Goal: Transaction & Acquisition: Purchase product/service

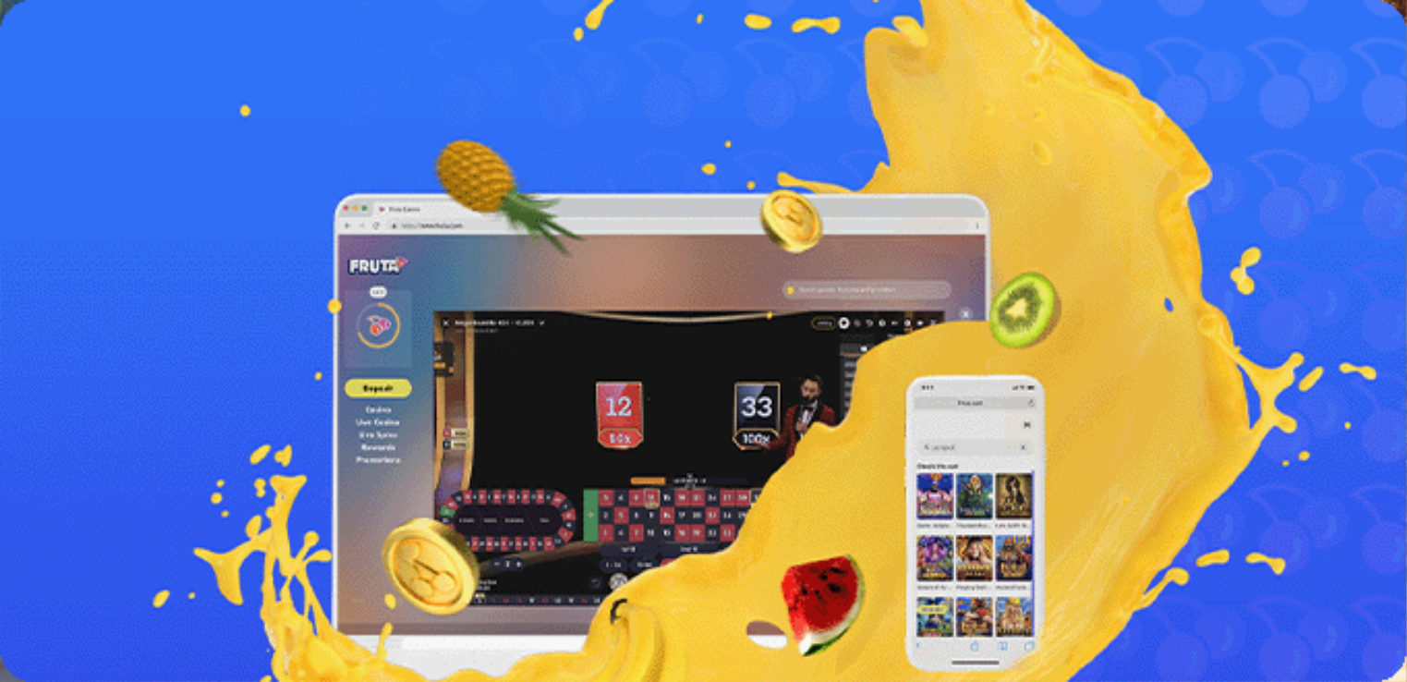
click at [140, 77] on button "Kirjaudu" at bounding box center [128, 66] width 60 height 19
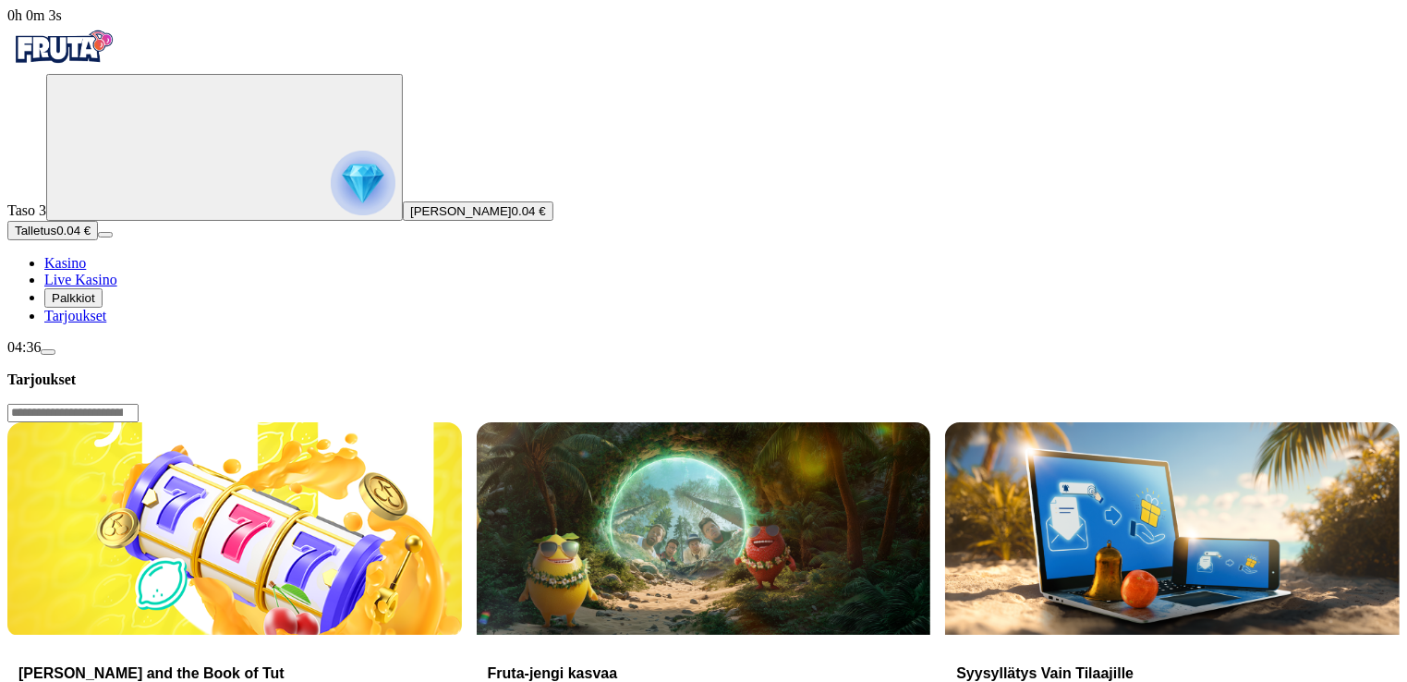
click at [95, 305] on span "Palkkiot" at bounding box center [73, 298] width 43 height 14
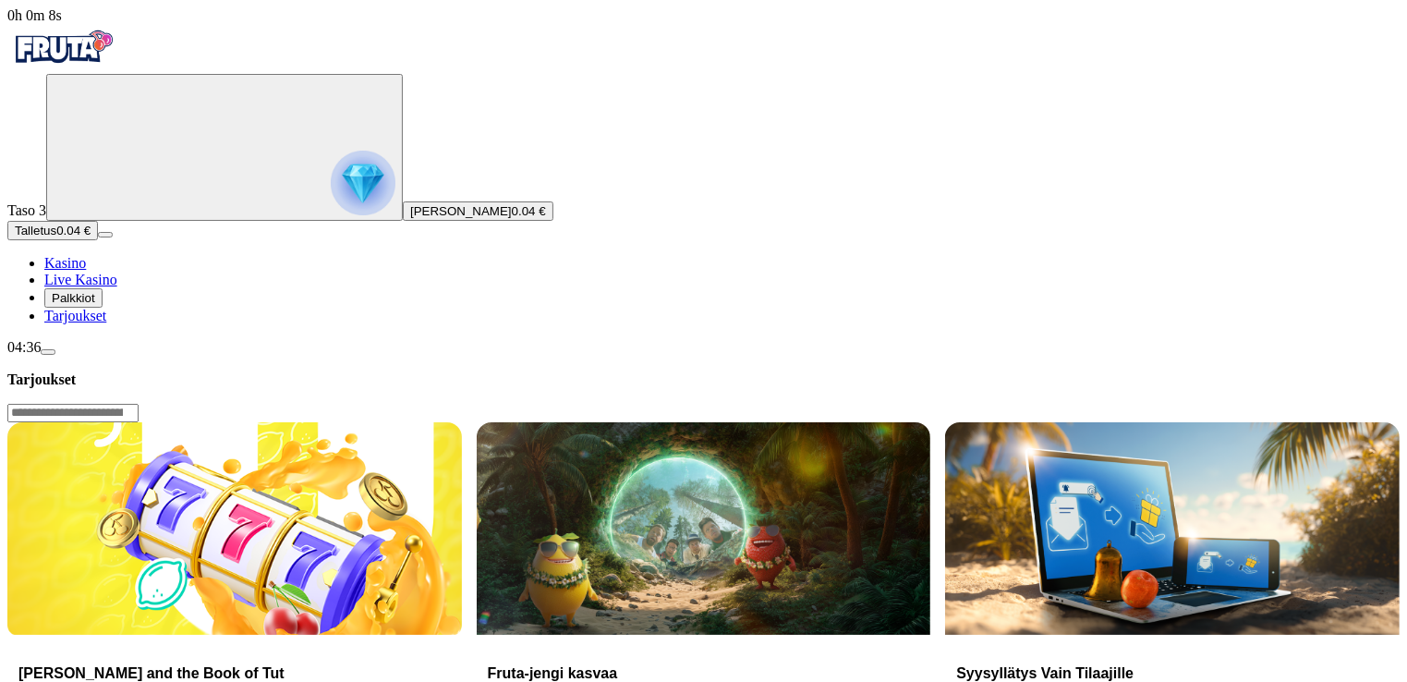
click at [106, 323] on span "Tarjoukset" at bounding box center [75, 316] width 62 height 16
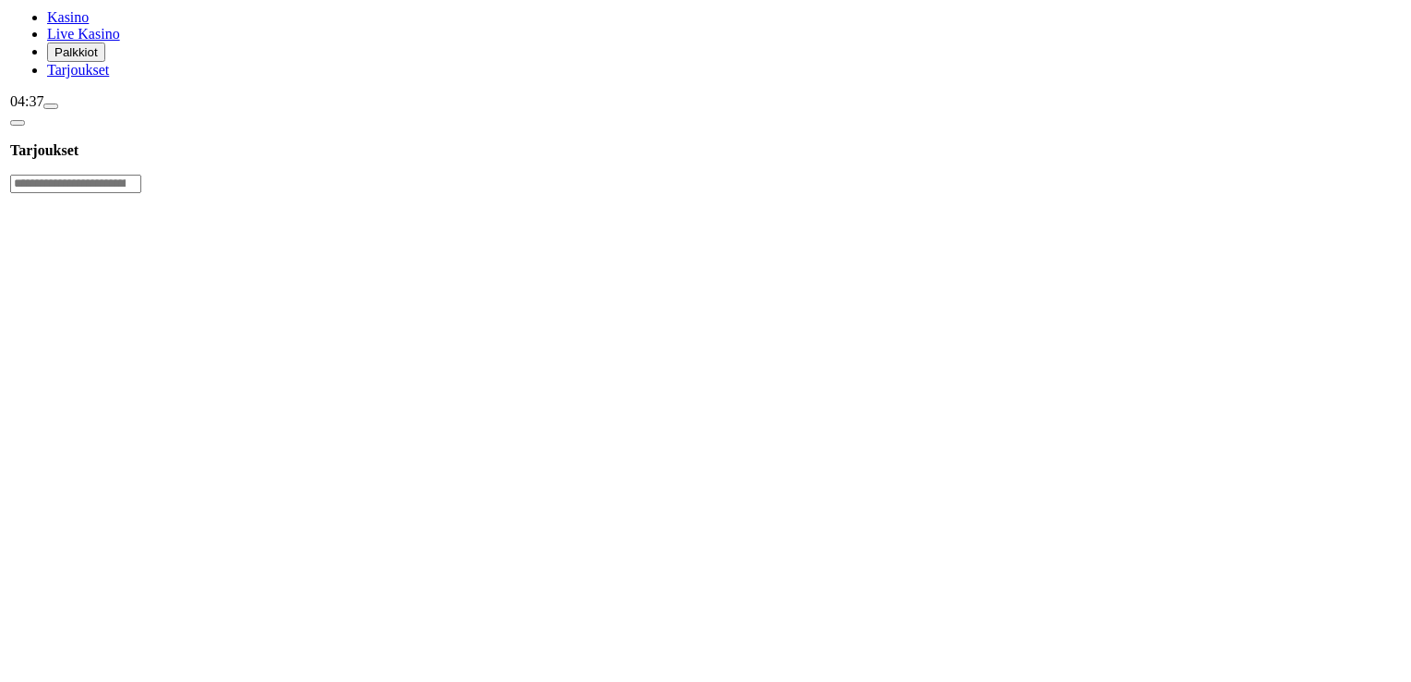
scroll to position [492, 0]
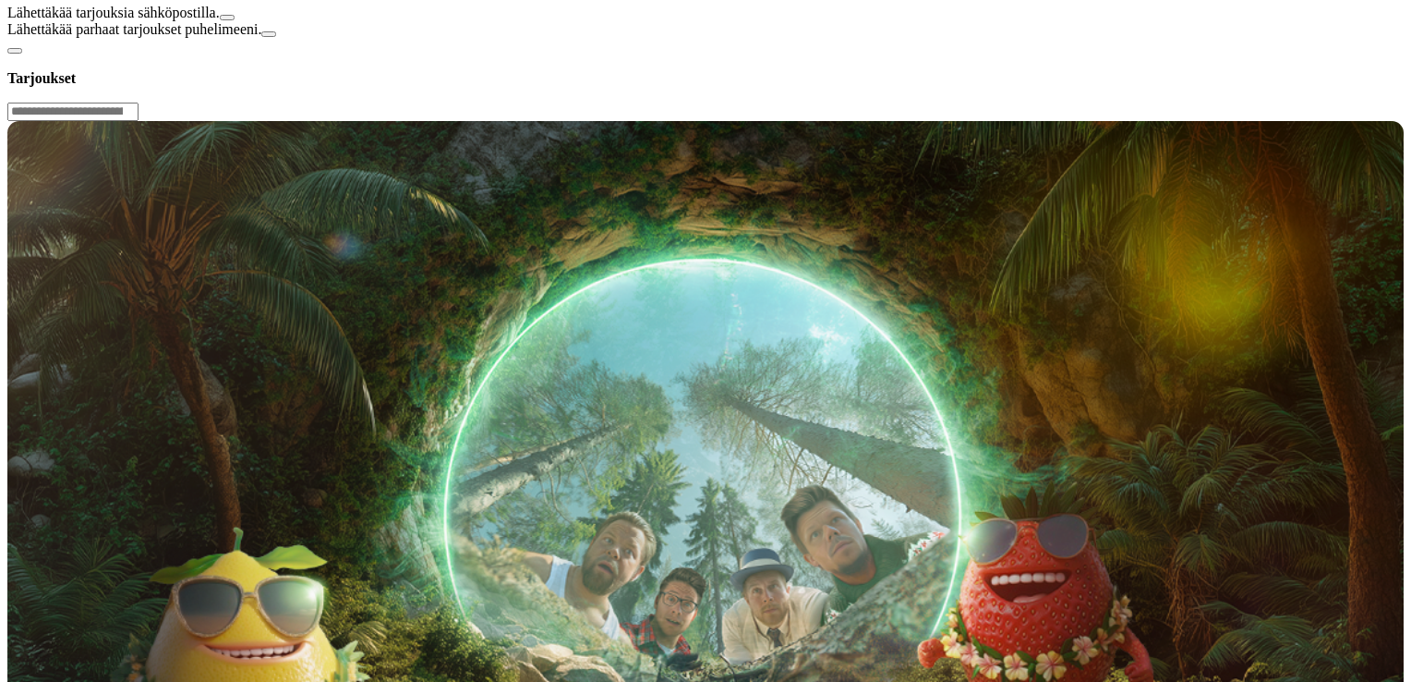
click at [842, 38] on div at bounding box center [705, 38] width 1397 height 0
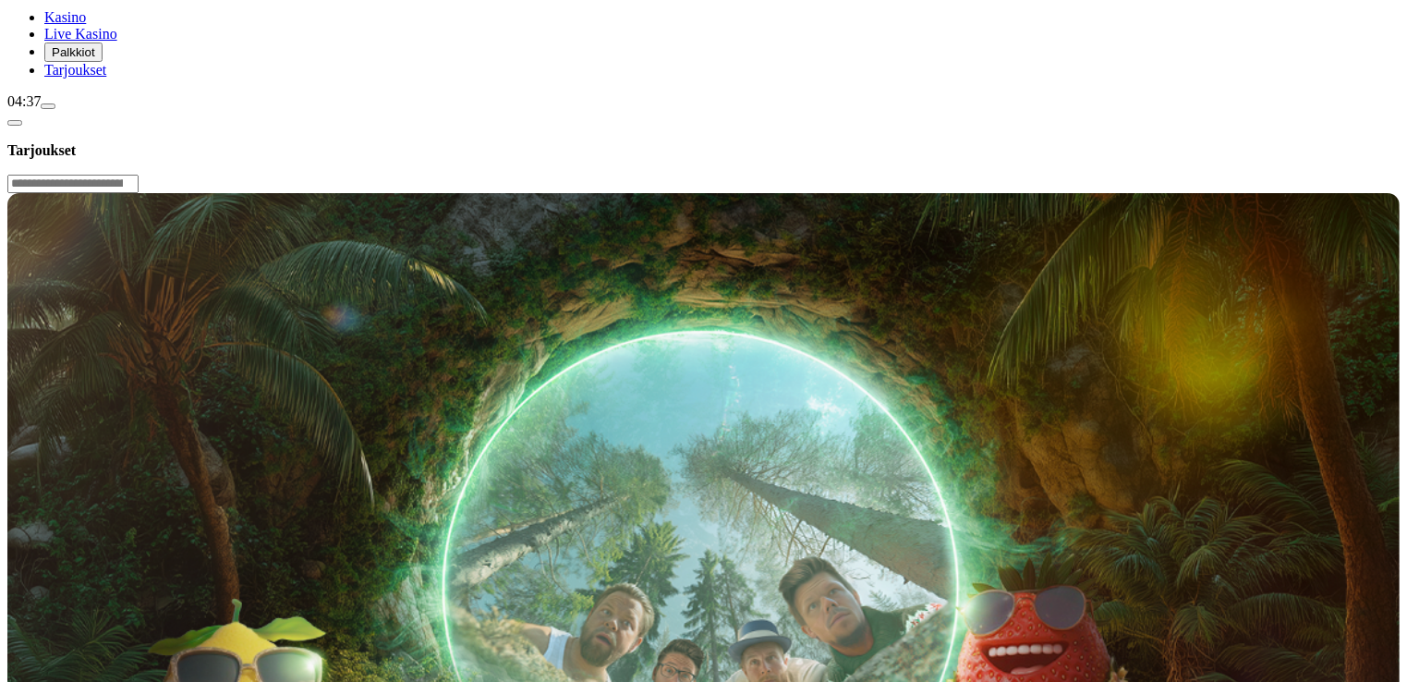
scroll to position [369, 0]
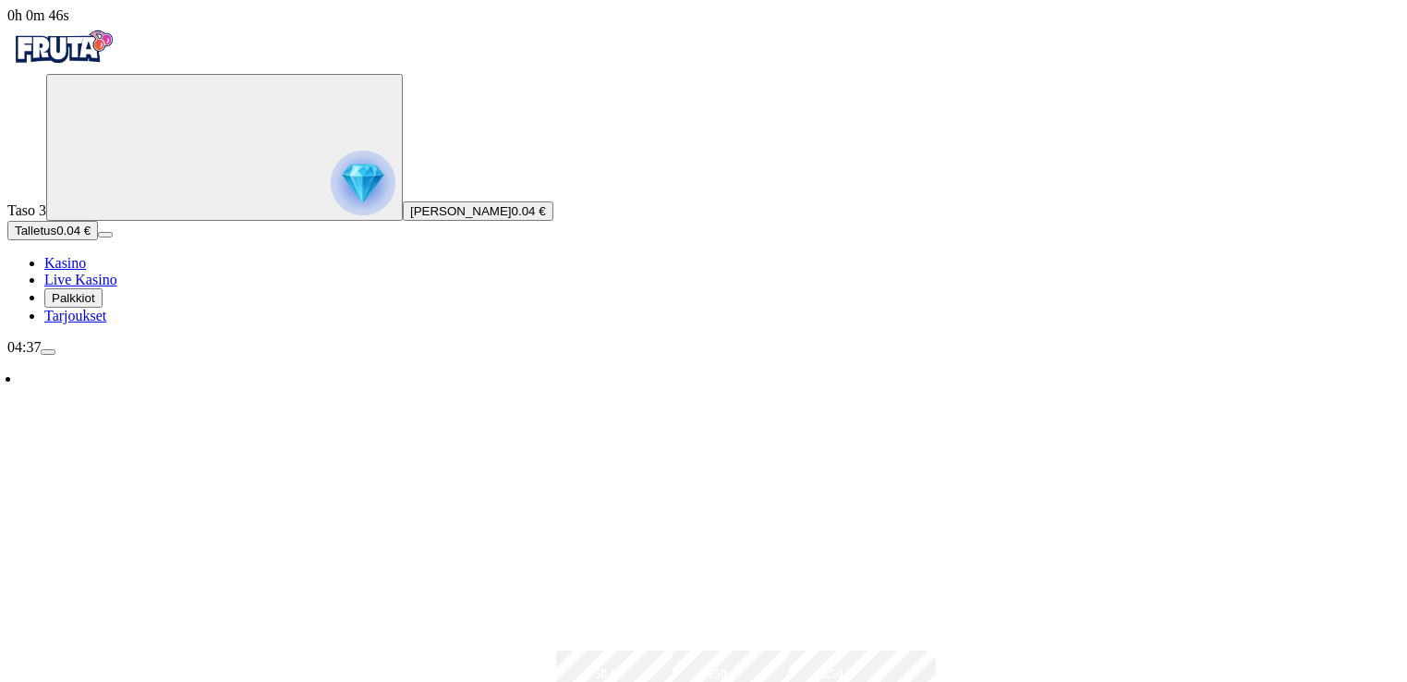
scroll to position [246, 0]
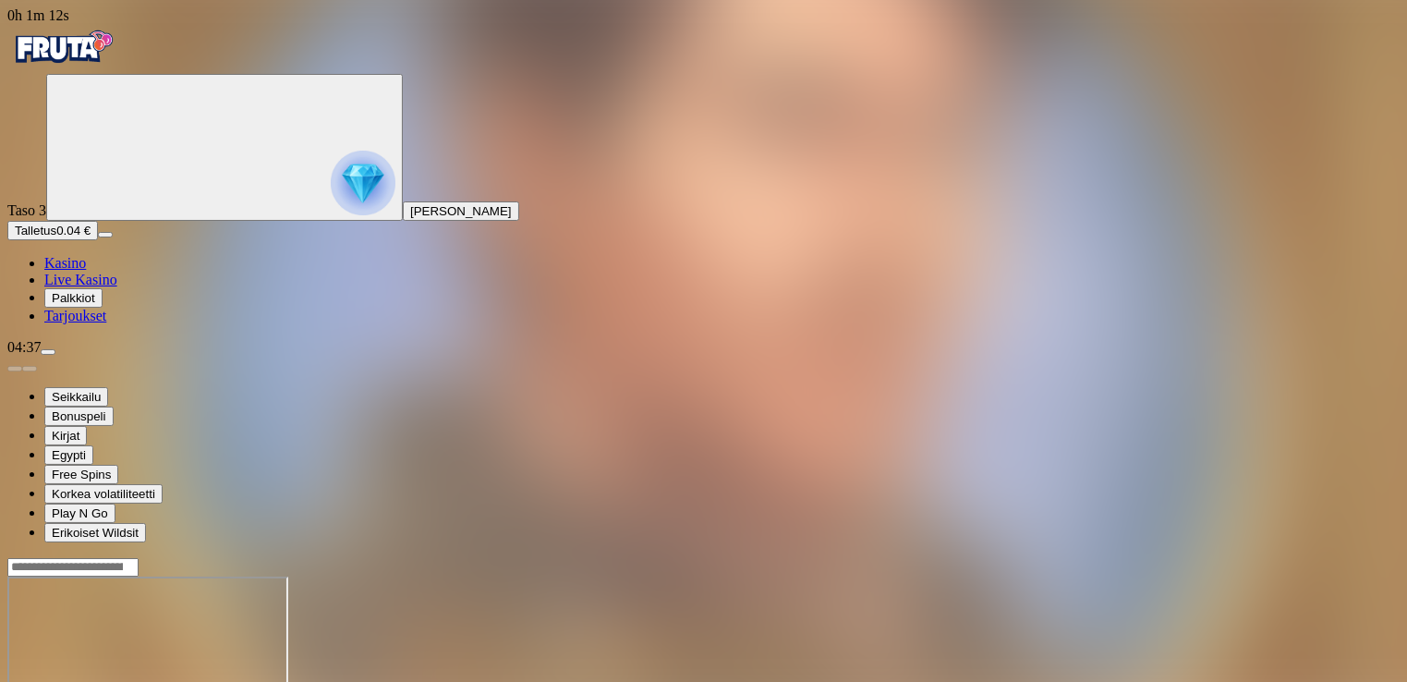
click at [331, 215] on img "Primary" at bounding box center [363, 183] width 65 height 65
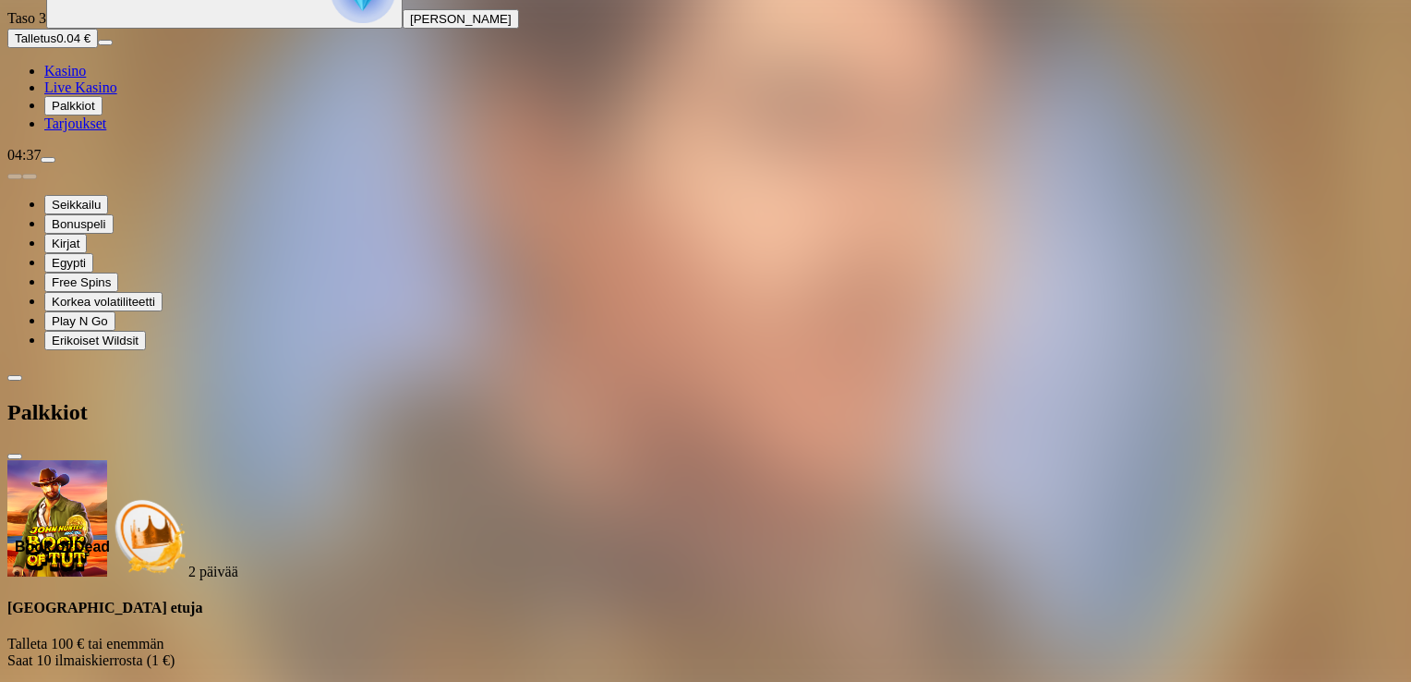
click at [83, 79] on span "Kasino" at bounding box center [65, 71] width 42 height 16
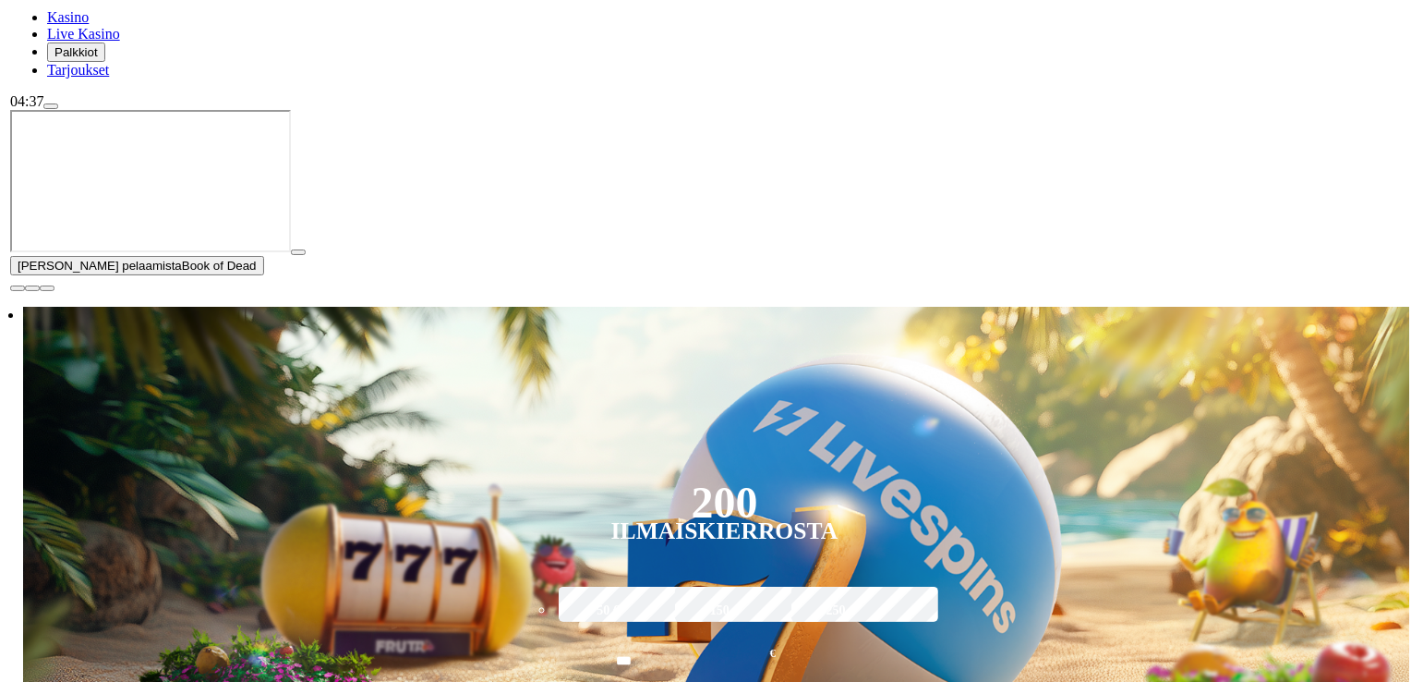
scroll to position [369, 0]
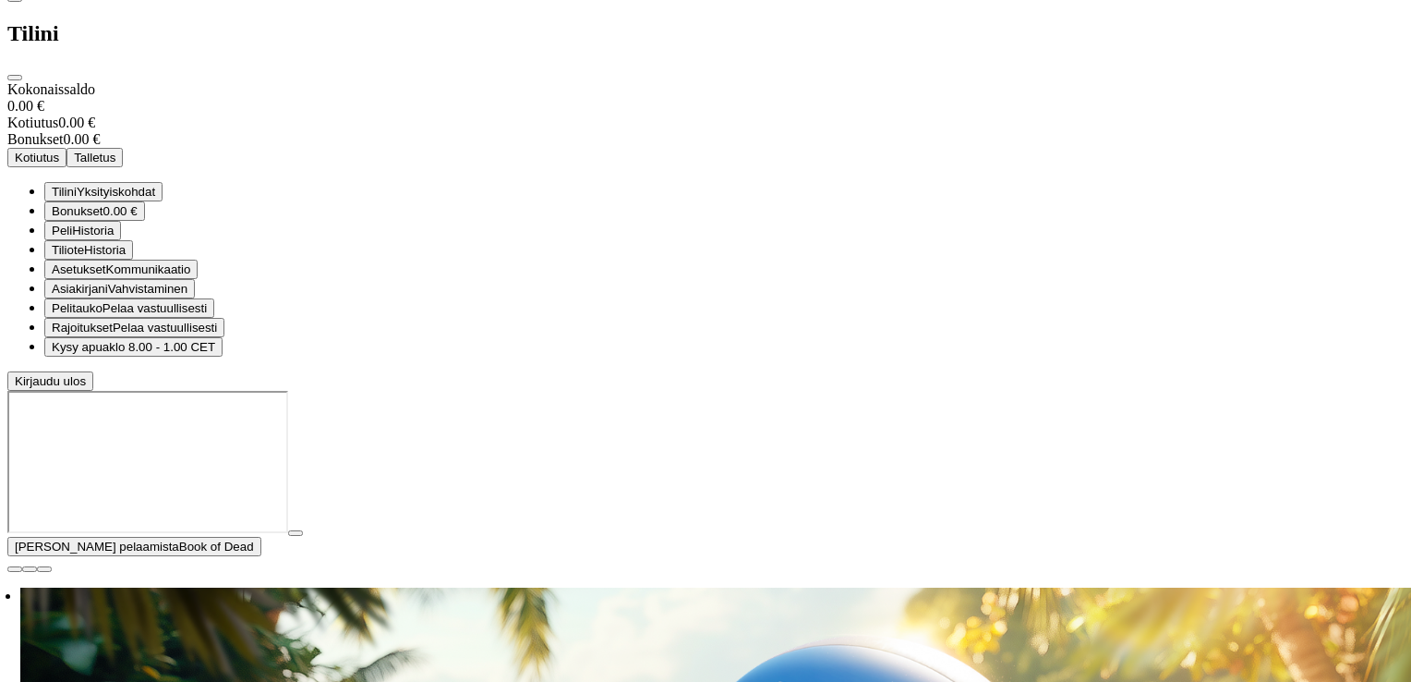
click at [86, 388] on span "Kirjaudu ulos" at bounding box center [50, 381] width 71 height 14
